Goal: Find specific page/section: Find specific page/section

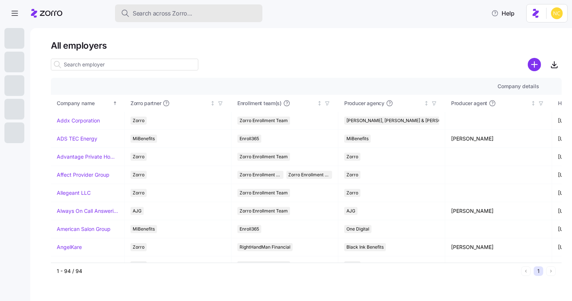
click at [228, 19] on button "Search across Zorro..." at bounding box center [189, 13] width 148 height 18
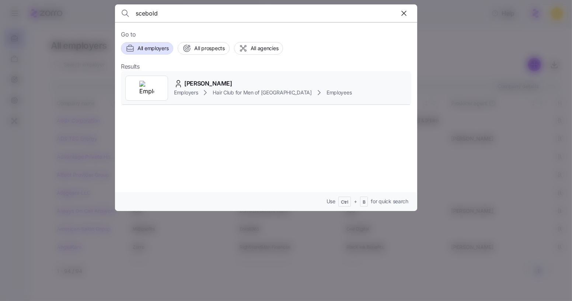
type input "scebold"
click at [209, 85] on span "[PERSON_NAME]" at bounding box center [208, 83] width 48 height 9
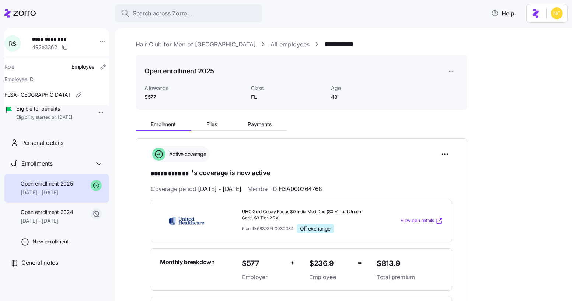
scroll to position [67, 0]
